Goal: Information Seeking & Learning: Check status

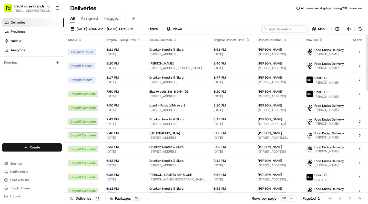
click at [33, 120] on div "Deliveries Providers [PERSON_NAME] Analytics Favorites" at bounding box center [32, 81] width 64 height 130
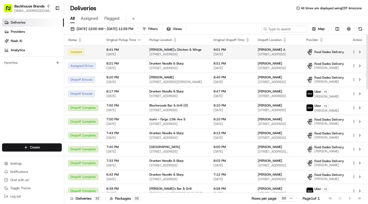
click at [166, 44] on th "Pickup Location" at bounding box center [177, 40] width 64 height 10
click at [167, 56] on span "[STREET_ADDRESS]" at bounding box center [177, 54] width 56 height 4
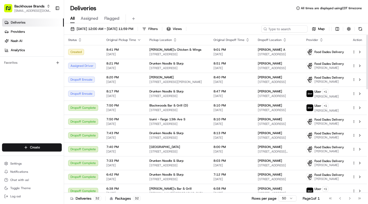
click at [27, 110] on div "Deliveries Providers [PERSON_NAME] Analytics Favorites" at bounding box center [32, 81] width 64 height 130
